Goal: Task Accomplishment & Management: Complete application form

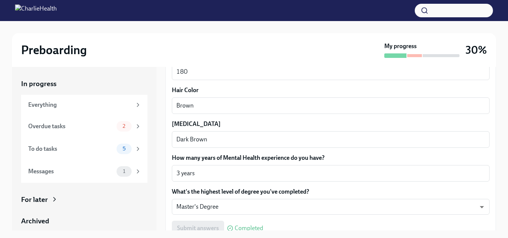
scroll to position [718, 0]
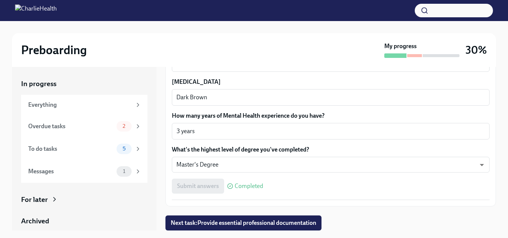
click at [419, 200] on hr at bounding box center [330, 200] width 317 height 0
click at [119, 125] on span "2" at bounding box center [124, 126] width 12 height 6
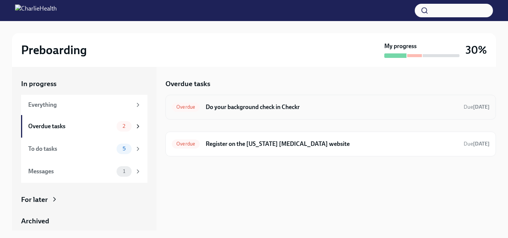
click at [289, 106] on h6 "Do your background check in Checkr" at bounding box center [332, 107] width 252 height 8
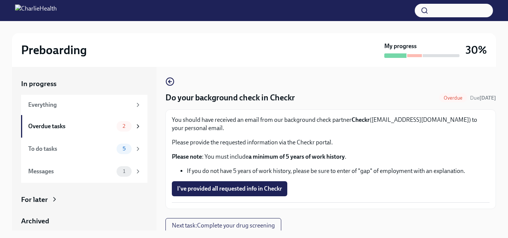
scroll to position [5, 0]
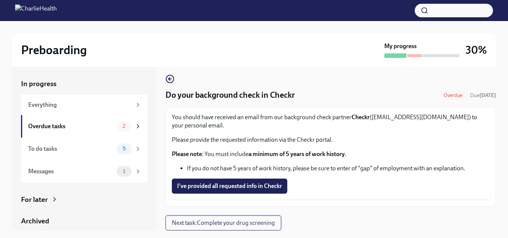
click at [212, 222] on span "Next task : Complete your drug screening" at bounding box center [223, 223] width 103 height 8
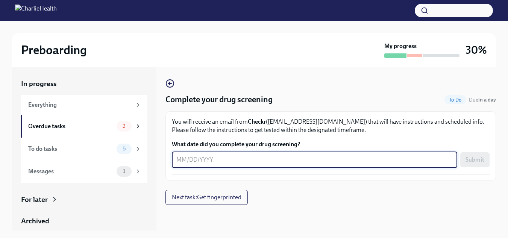
click at [240, 161] on textarea "What date did you complete your drug screening?" at bounding box center [314, 159] width 276 height 9
type textarea "[DATE]"
click at [471, 160] on span "Submit" at bounding box center [474, 160] width 19 height 8
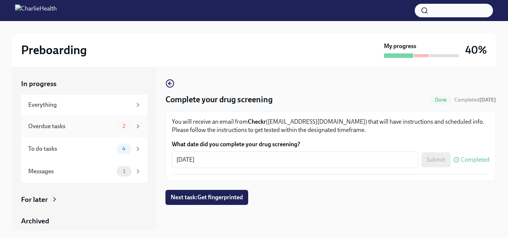
click at [63, 128] on div "Overdue tasks" at bounding box center [70, 126] width 85 height 8
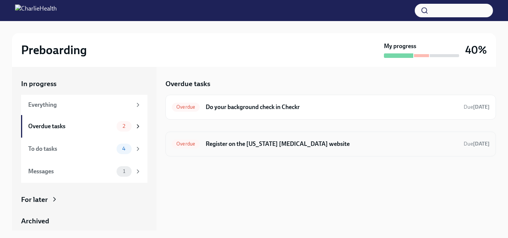
click at [242, 145] on h6 "Register on the [US_STATE] [MEDICAL_DATA] website" at bounding box center [332, 144] width 252 height 8
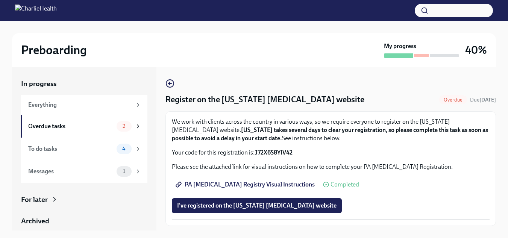
click at [253, 153] on p "Your code for this registration is: J72X6S8YIV42" at bounding box center [330, 152] width 317 height 8
click at [256, 153] on strong "J72X6S8YIV42" at bounding box center [273, 152] width 38 height 7
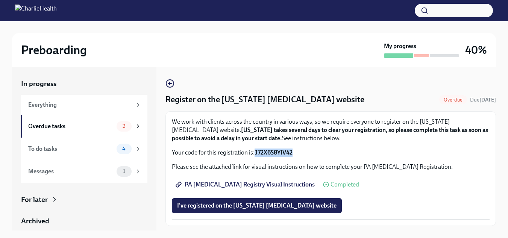
click at [256, 153] on strong "J72X6S8YIV42" at bounding box center [273, 152] width 38 height 7
click at [265, 152] on strong "J72X6S8YIV42" at bounding box center [273, 152] width 38 height 7
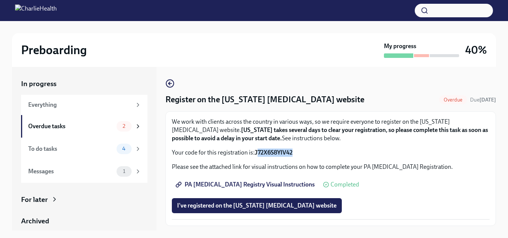
drag, startPoint x: 257, startPoint y: 152, endPoint x: 311, endPoint y: 157, distance: 54.7
click at [311, 157] on div "We work with clients across the country in various ways, so we require everyone…" at bounding box center [330, 169] width 317 height 102
click at [260, 157] on div "We work with clients across the country in various ways, so we require everyone…" at bounding box center [330, 169] width 317 height 102
drag, startPoint x: 256, startPoint y: 153, endPoint x: 312, endPoint y: 153, distance: 56.0
click at [312, 153] on p "Your code for this registration is: J72X6S8YIV42" at bounding box center [330, 152] width 317 height 8
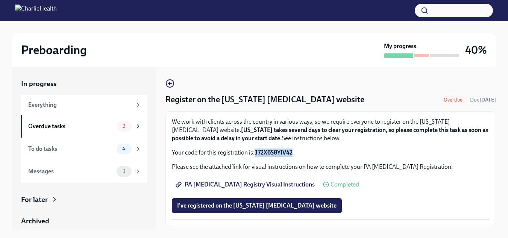
click at [284, 153] on strong "J72X6S8YIV42" at bounding box center [273, 152] width 38 height 7
click at [257, 149] on strong "J72X6S8YIV42" at bounding box center [273, 152] width 38 height 7
drag, startPoint x: 256, startPoint y: 151, endPoint x: 299, endPoint y: 150, distance: 43.6
click at [299, 150] on p "Your code for this registration is: J72X6S8YIV42" at bounding box center [330, 152] width 317 height 8
click at [290, 150] on strong "J72X6S8YIV42" at bounding box center [273, 152] width 38 height 7
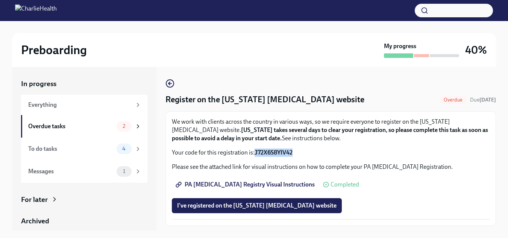
drag, startPoint x: 256, startPoint y: 150, endPoint x: 307, endPoint y: 150, distance: 51.9
click at [307, 150] on p "Your code for this registration is: J72X6S8YIV42" at bounding box center [330, 152] width 317 height 8
click at [286, 151] on strong "J72X6S8YIV42" at bounding box center [273, 152] width 38 height 7
drag, startPoint x: 253, startPoint y: 151, endPoint x: 293, endPoint y: 156, distance: 40.1
click at [293, 156] on p "Your code for this registration is: J72X6S8YIV42" at bounding box center [330, 152] width 317 height 8
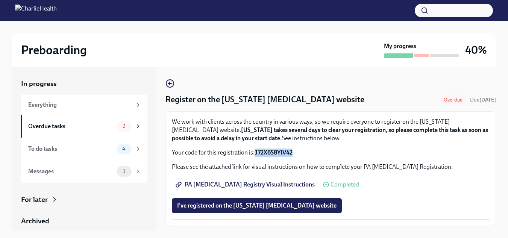
copy p "J72X6S8YIV42"
click at [240, 184] on span "PA [MEDICAL_DATA] Registry Visual Instructions" at bounding box center [246, 185] width 138 height 8
copy p "J72X6S8YIV42"
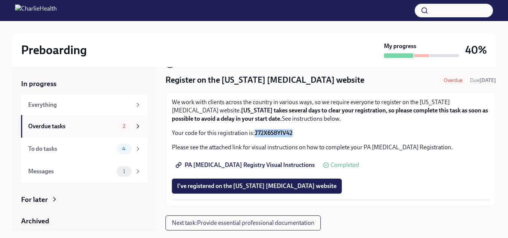
click at [128, 129] on div "2" at bounding box center [128, 126] width 25 height 11
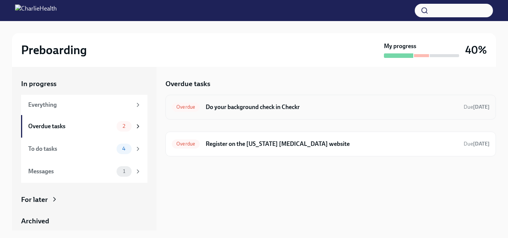
click at [391, 110] on h6 "Do your background check in Checkr" at bounding box center [332, 107] width 252 height 8
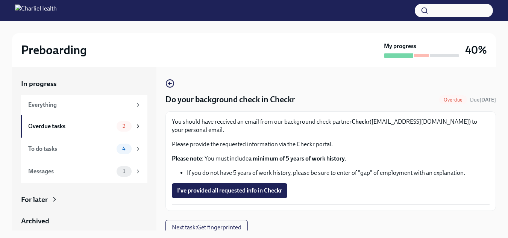
scroll to position [5, 0]
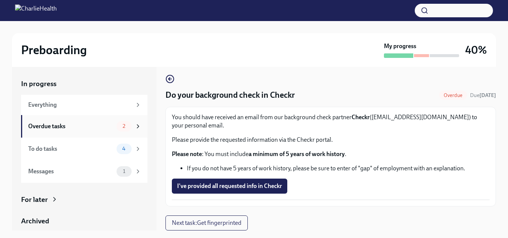
click at [118, 124] on span "2" at bounding box center [124, 126] width 12 height 6
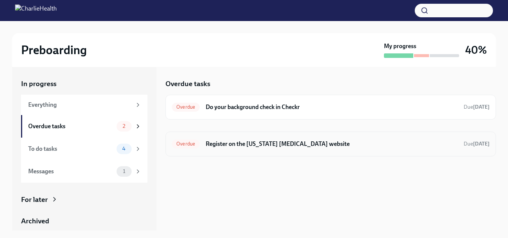
click at [209, 145] on h6 "Register on the [US_STATE] [MEDICAL_DATA] website" at bounding box center [332, 144] width 252 height 8
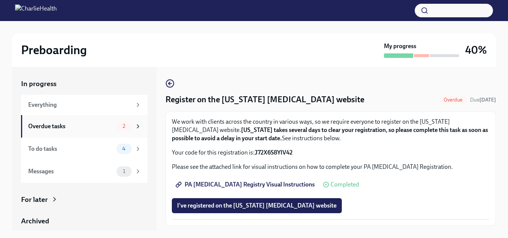
click at [121, 125] on span "2" at bounding box center [124, 126] width 12 height 6
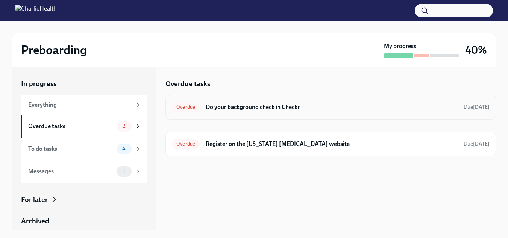
click at [231, 113] on div "Overdue Do your background check in Checkr Due [DATE]" at bounding box center [330, 107] width 317 height 12
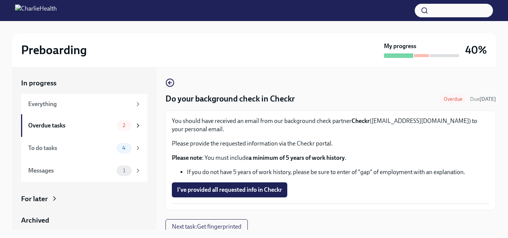
scroll to position [14, 0]
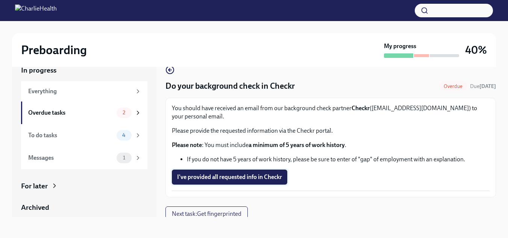
click at [240, 181] on span "I've provided all requested info in Checkr" at bounding box center [229, 177] width 105 height 8
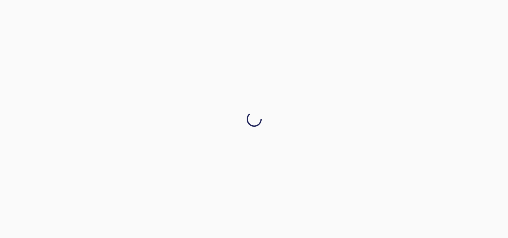
scroll to position [0, 0]
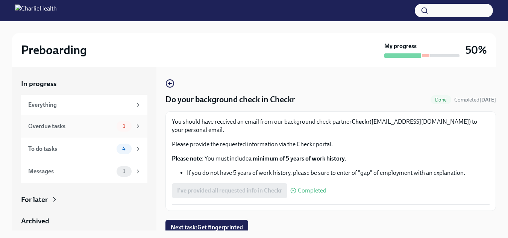
click at [121, 127] on span "1" at bounding box center [123, 126] width 11 height 6
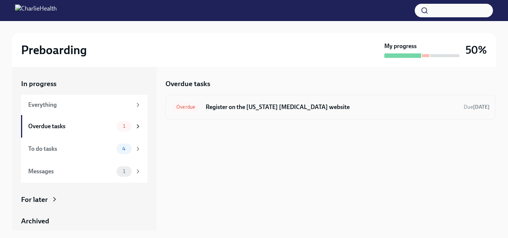
click at [233, 110] on h6 "Register on the [US_STATE] [MEDICAL_DATA] website" at bounding box center [332, 107] width 252 height 8
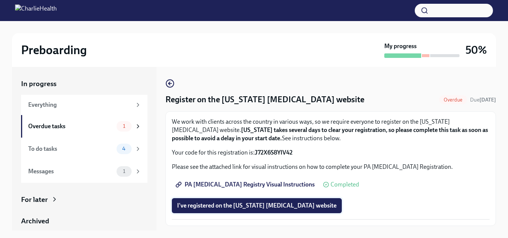
click at [292, 206] on span "I've registered on the [US_STATE] [MEDICAL_DATA] website" at bounding box center [256, 206] width 159 height 8
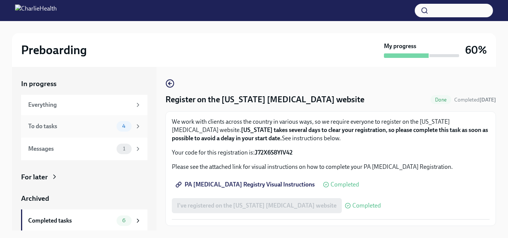
click at [118, 130] on div "4" at bounding box center [123, 126] width 15 height 11
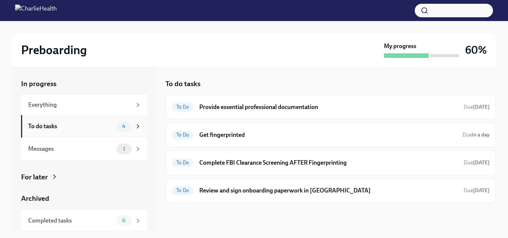
click at [128, 124] on div "4" at bounding box center [128, 126] width 25 height 11
click at [256, 104] on h6 "Provide essential professional documentation" at bounding box center [328, 107] width 258 height 8
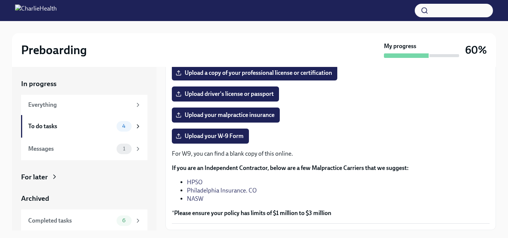
scroll to position [136, 0]
